Goal: Navigation & Orientation: Understand site structure

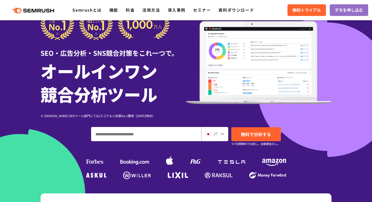
scroll to position [39, 0]
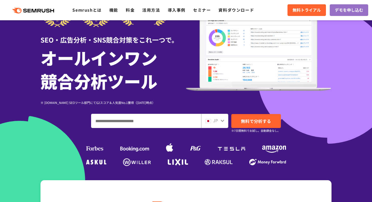
click at [53, 14] on div ".cls {fill: #FF642D;} .cls {fill: #FF642D;} Semrushとは 機能 料金 活用方法 導入事例 セミナー 資料ダウ…" at bounding box center [186, 10] width 372 height 15
click at [51, 11] on polygon at bounding box center [53, 11] width 4 height 4
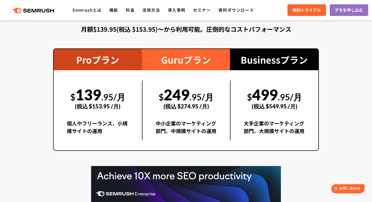
scroll to position [871, 0]
